Goal: Information Seeking & Learning: Learn about a topic

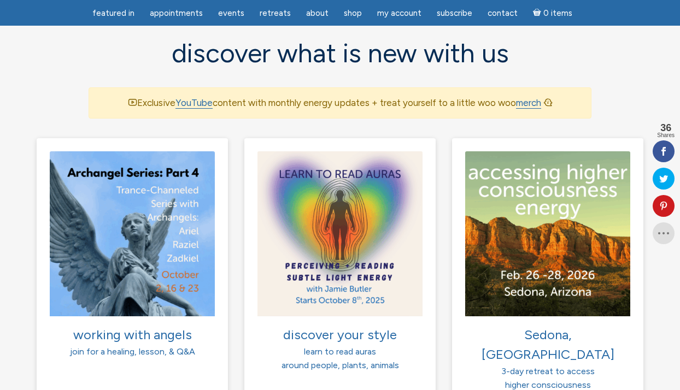
scroll to position [772, 0]
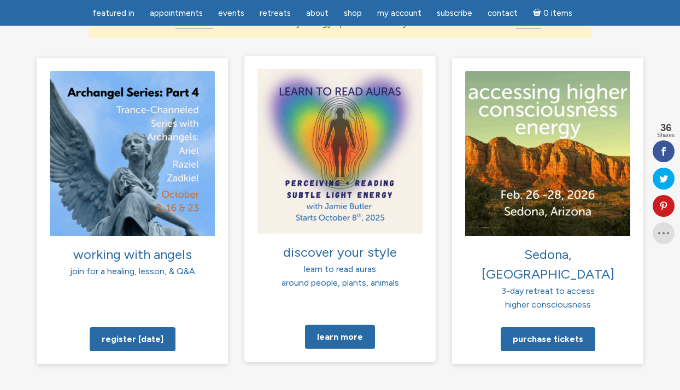
click at [349, 197] on img at bounding box center [339, 150] width 165 height 165
click at [335, 324] on link "Learn more" at bounding box center [340, 336] width 70 height 24
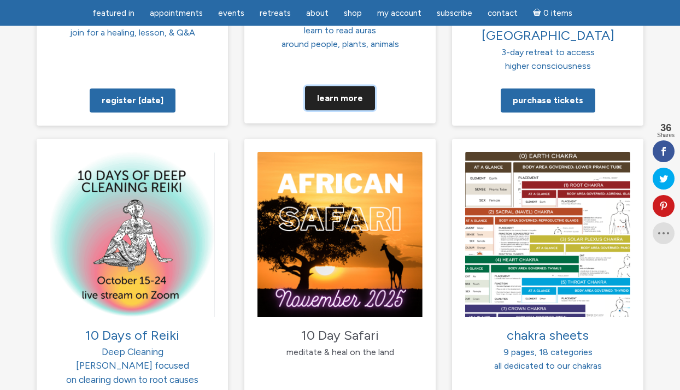
scroll to position [1041, 0]
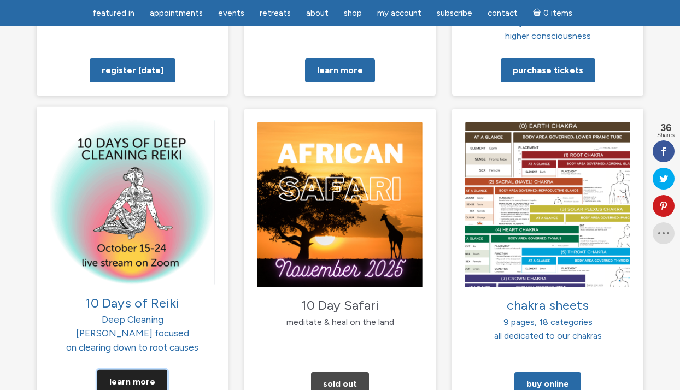
click at [117, 370] on link "Learn More" at bounding box center [132, 382] width 70 height 24
